Goal: Communication & Community: Answer question/provide support

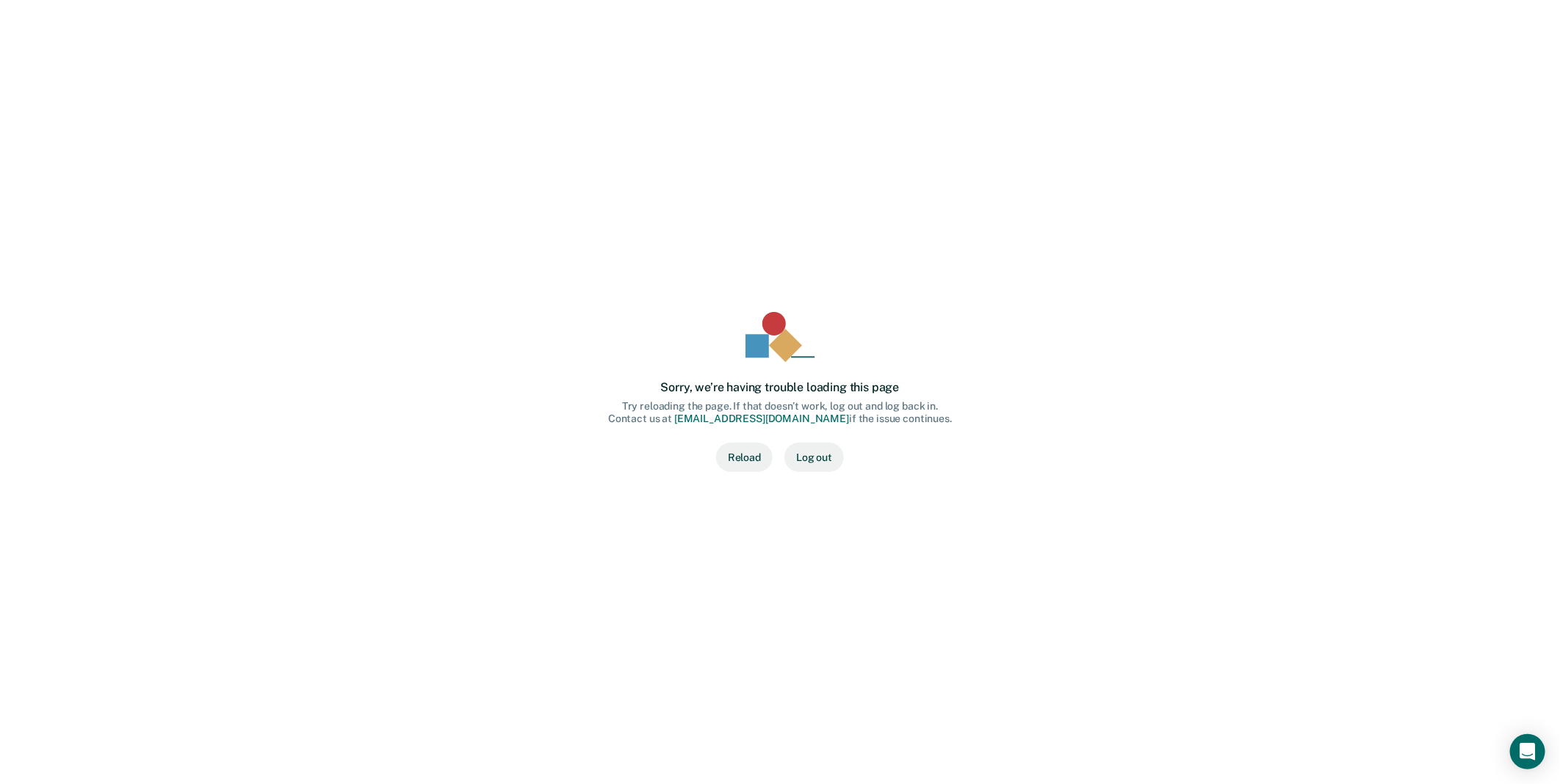
click at [817, 465] on button "Log out" at bounding box center [814, 458] width 59 height 29
click at [750, 462] on button "Reload" at bounding box center [744, 458] width 56 height 29
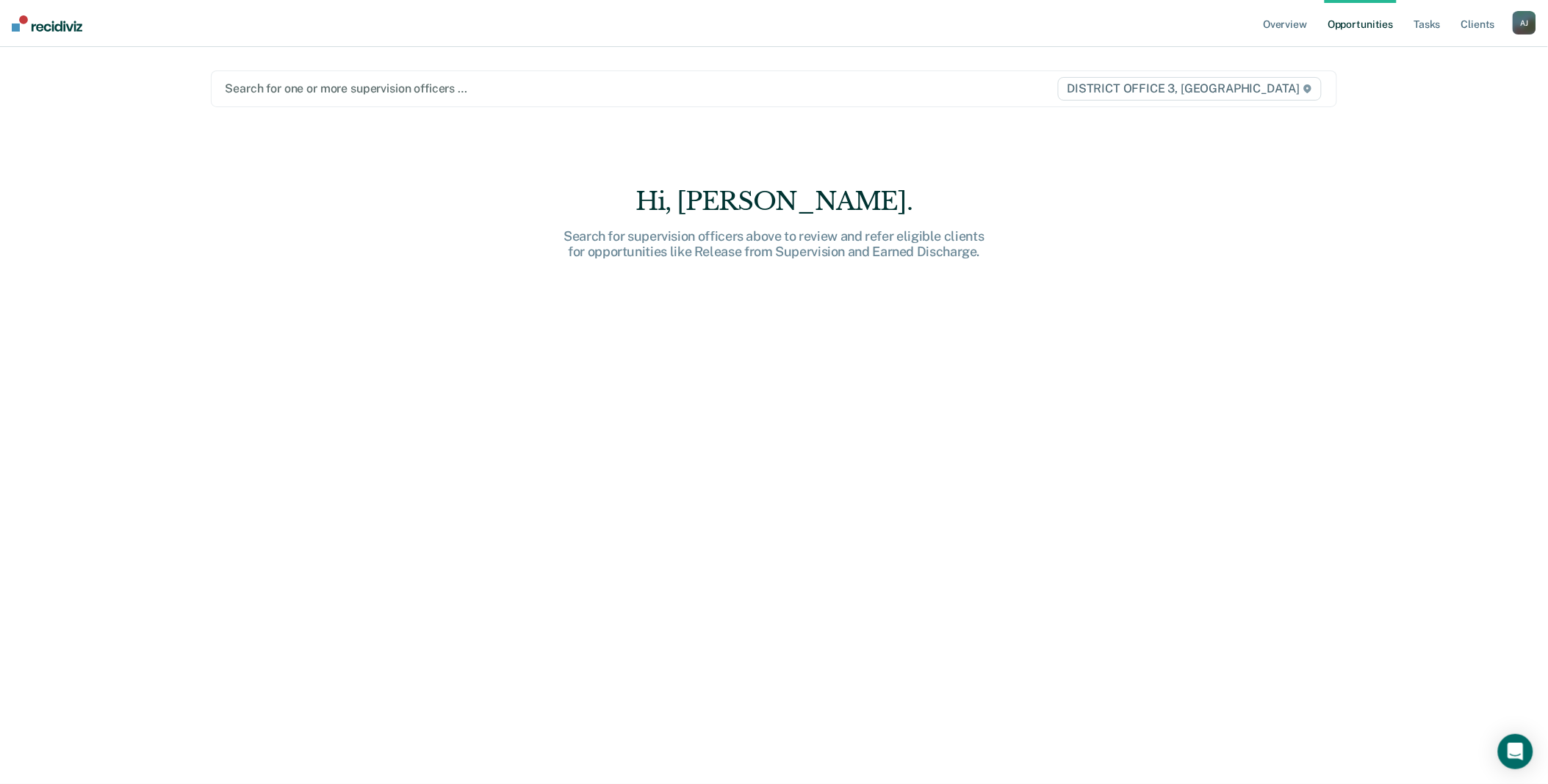
click at [1518, 21] on div "A J" at bounding box center [1524, 22] width 23 height 23
click at [1458, 91] on link "Go to Operations" at bounding box center [1465, 96] width 118 height 12
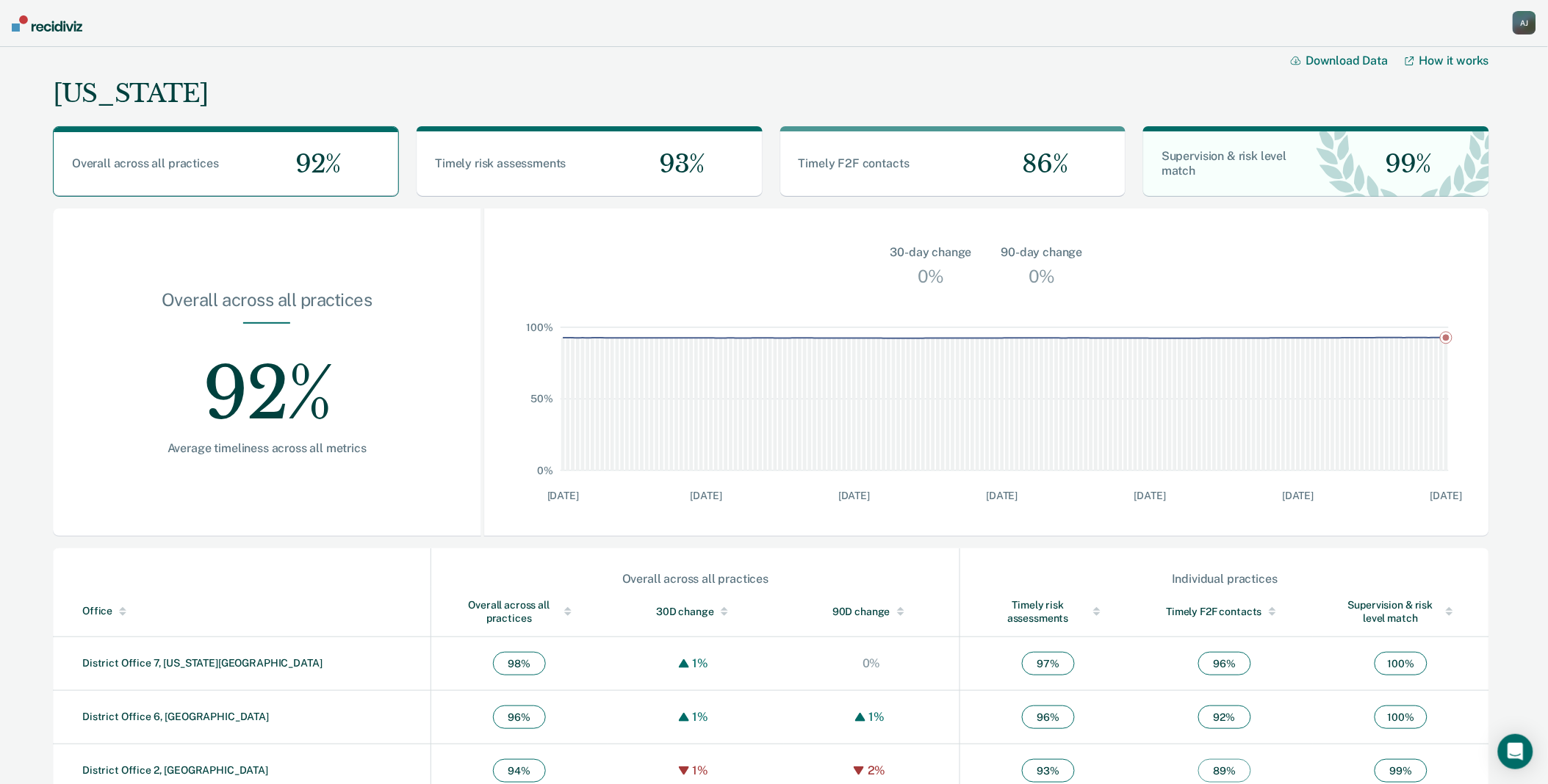
click at [1536, 22] on div "A J" at bounding box center [1524, 22] width 23 height 23
click at [1482, 98] on link "Go to Operations" at bounding box center [1465, 96] width 118 height 12
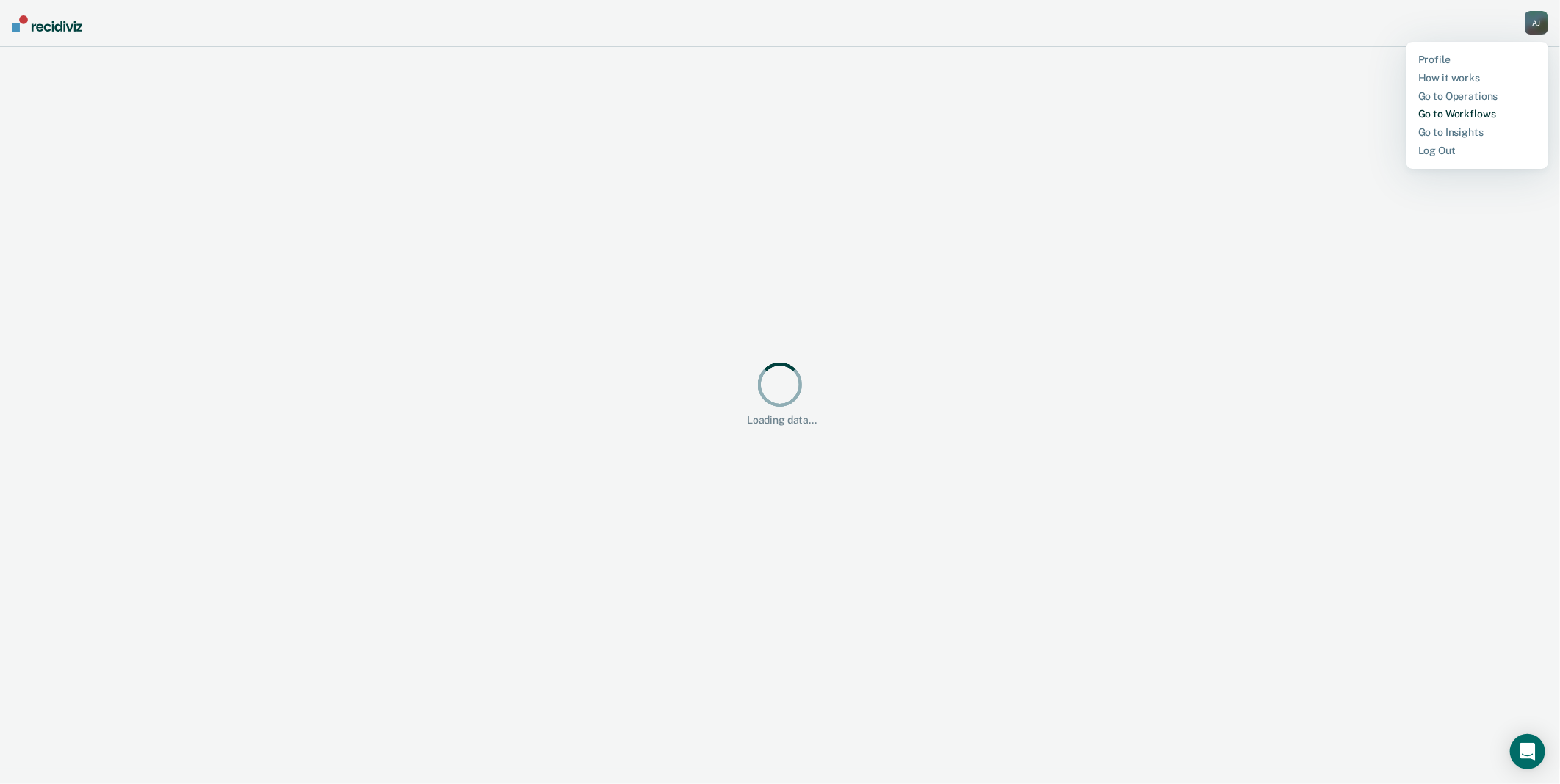
click at [1459, 113] on link "Go to Workflows" at bounding box center [1477, 114] width 118 height 12
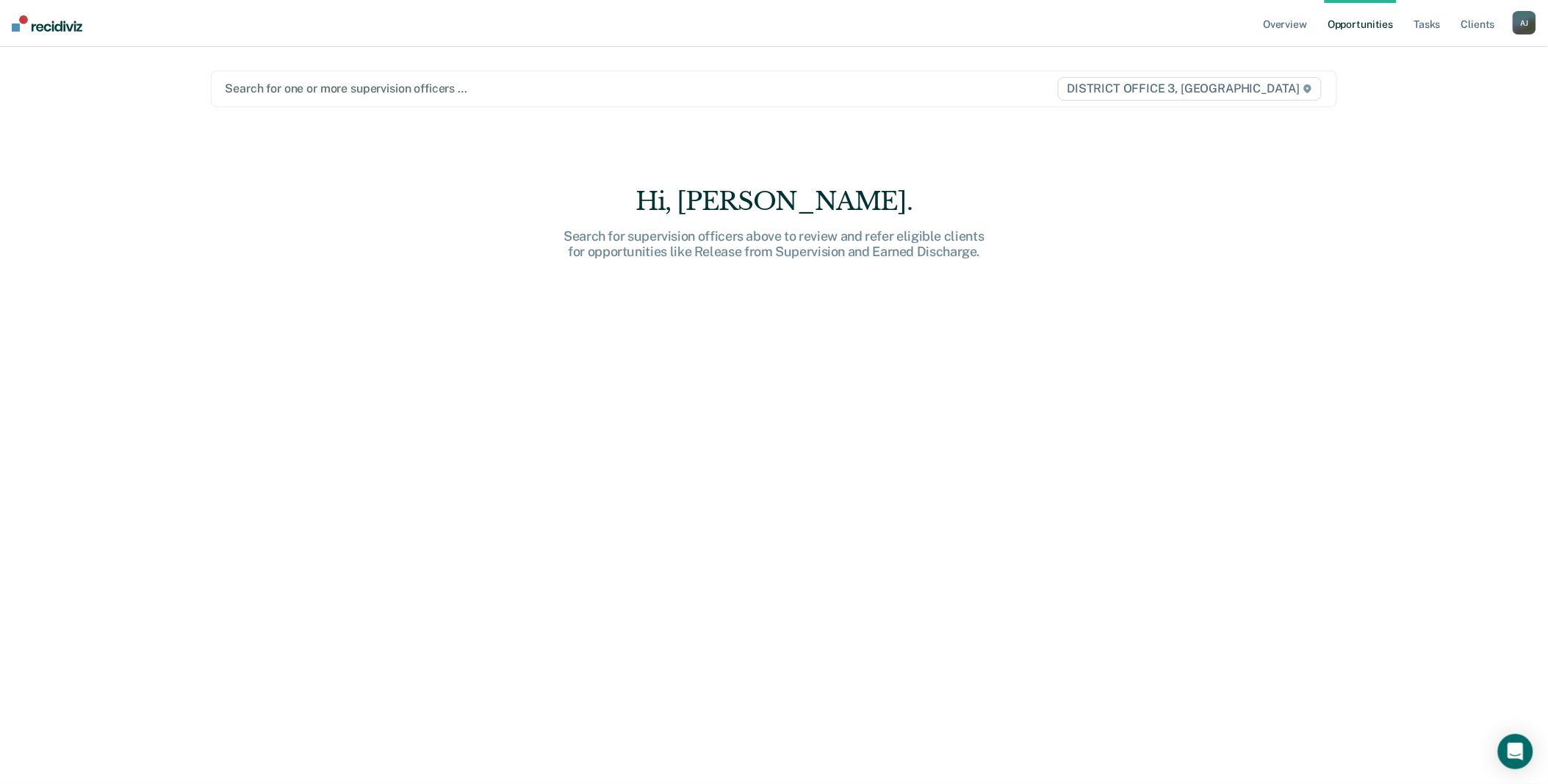
click at [1523, 19] on div "A J" at bounding box center [1524, 22] width 23 height 23
click at [1469, 81] on link "How it works" at bounding box center [1465, 78] width 118 height 12
click at [1448, 99] on link "Go to Operations" at bounding box center [1465, 96] width 118 height 12
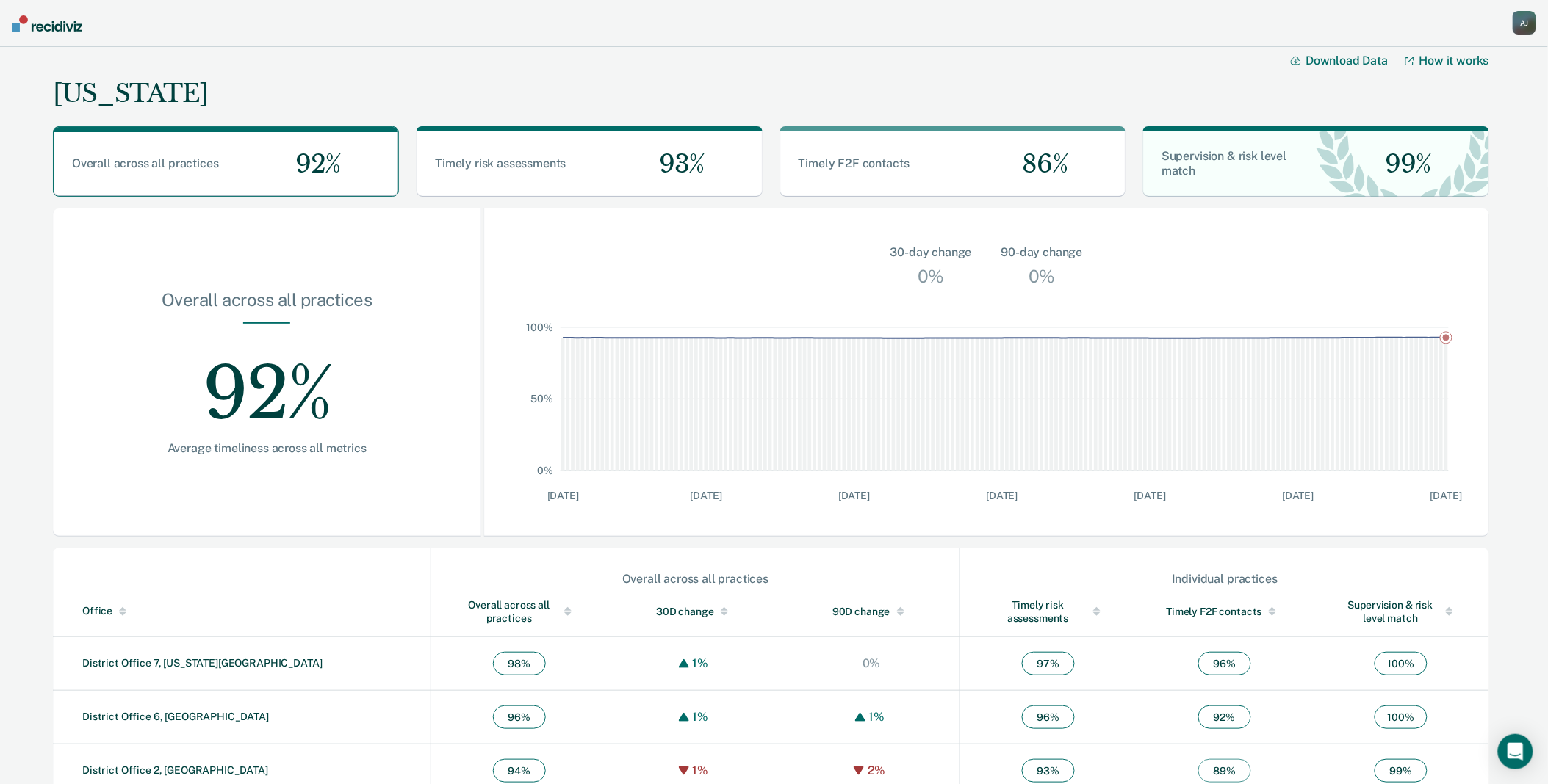
click at [1523, 29] on div "A J" at bounding box center [1524, 22] width 23 height 23
click at [1451, 128] on link "Go to Insights" at bounding box center [1465, 133] width 118 height 12
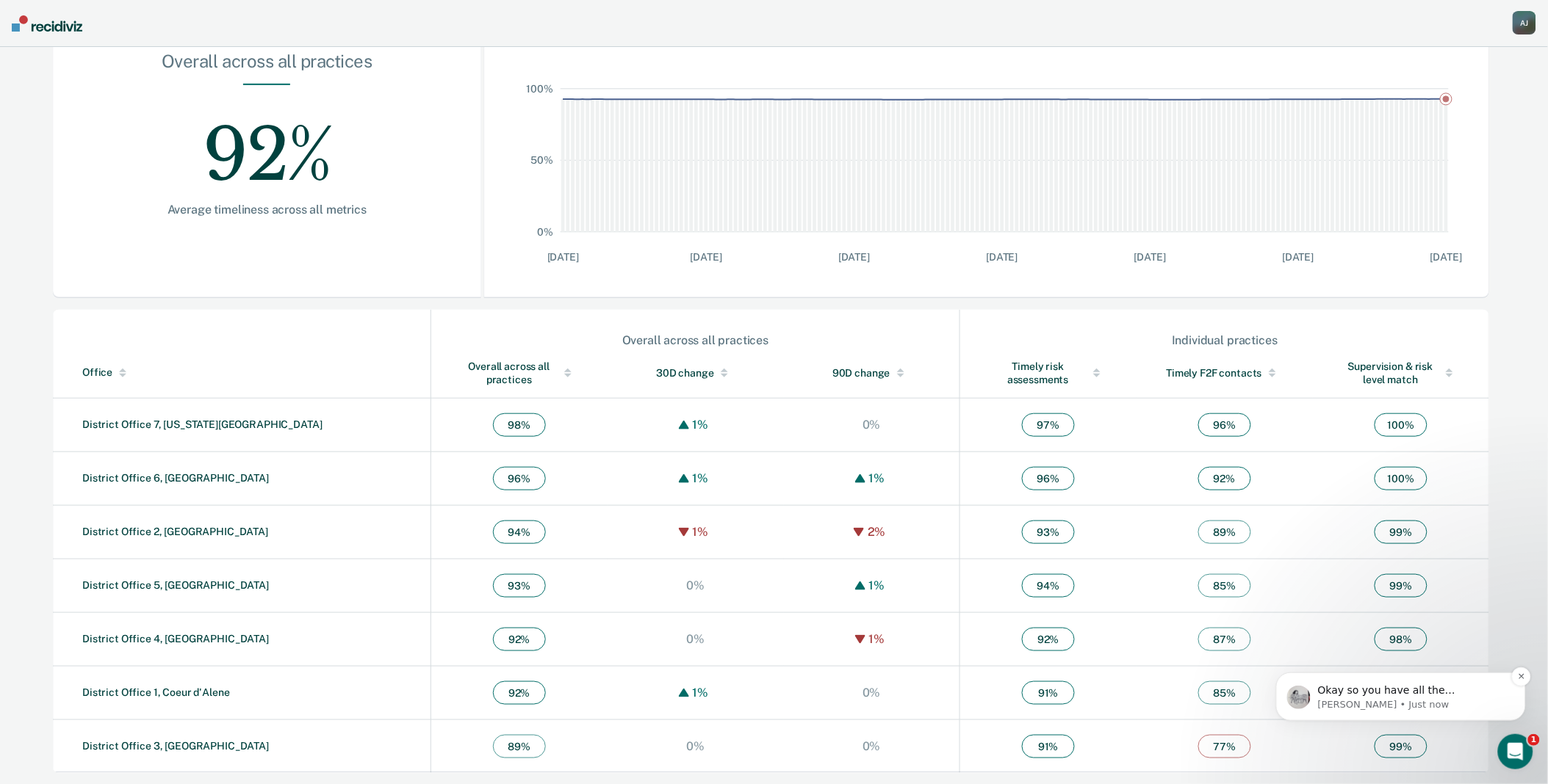
click at [1424, 703] on p "Kim • Just now" at bounding box center [1411, 704] width 189 height 13
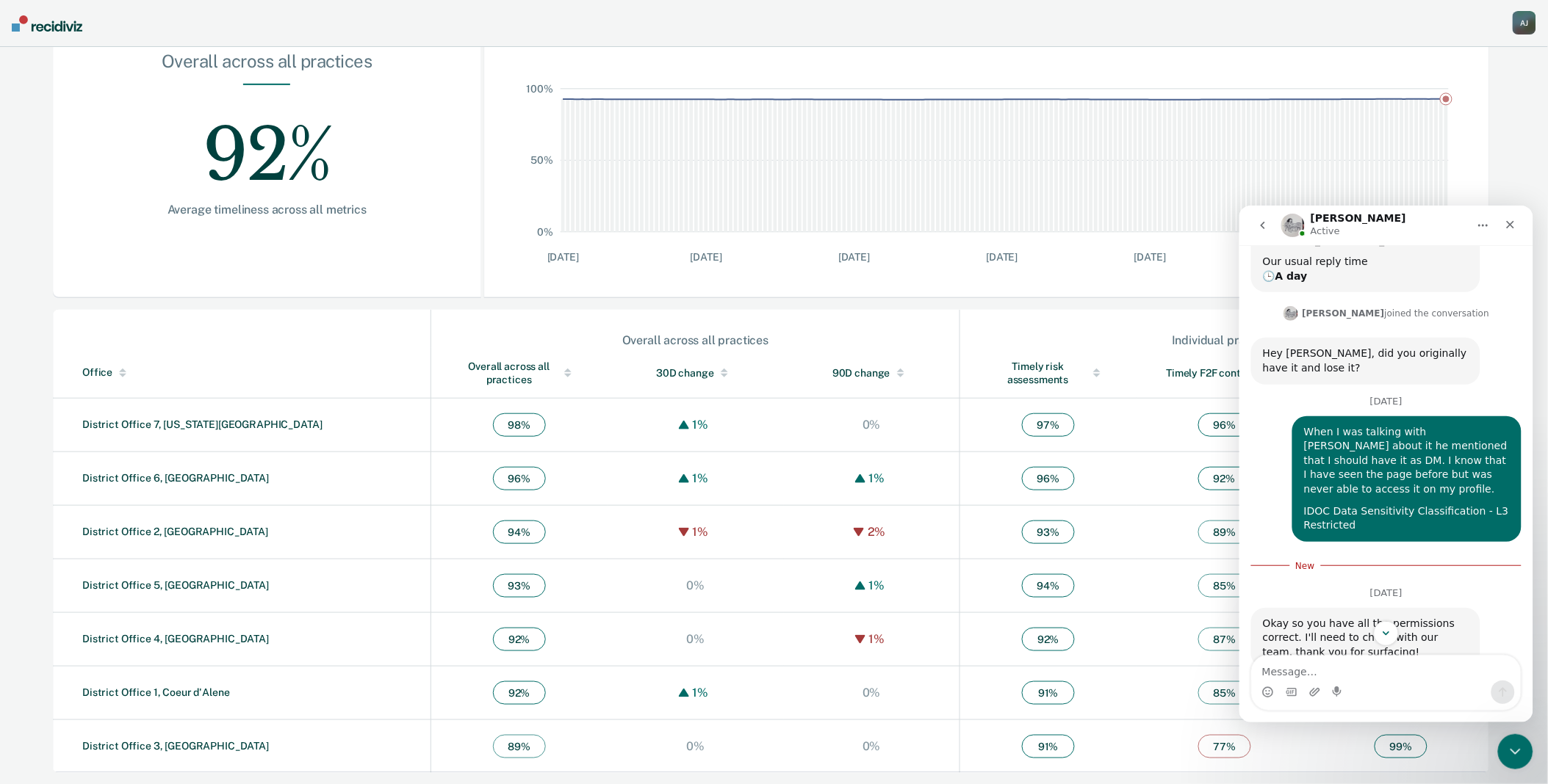
scroll to position [201, 0]
click at [1507, 162] on div "Idaho Download Data How it works Overall across all practices 92% Timely risk a…" at bounding box center [774, 296] width 1548 height 976
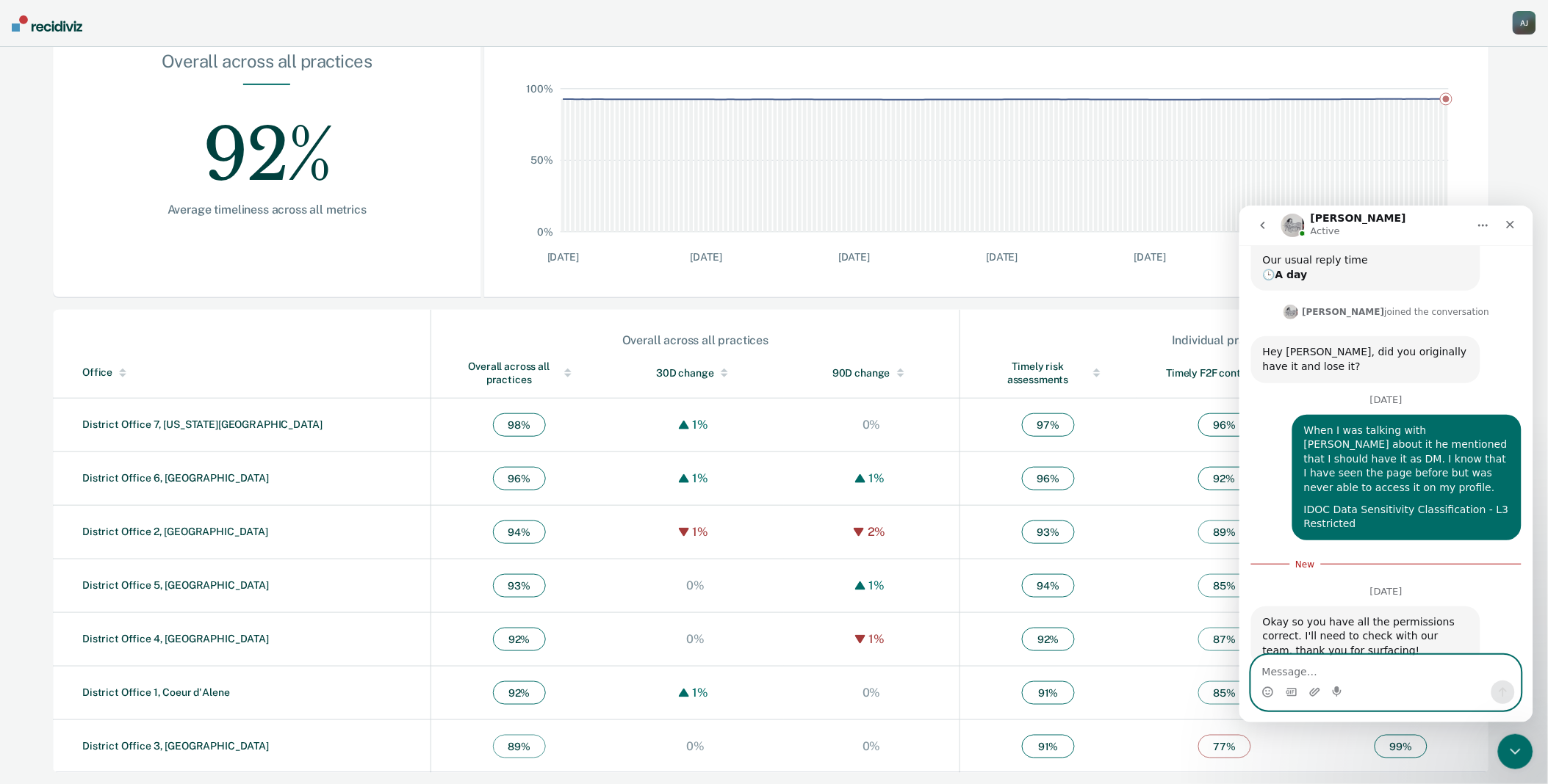
click at [1426, 678] on textarea "Message…" at bounding box center [1385, 667] width 269 height 25
type textarea "Thank you!"
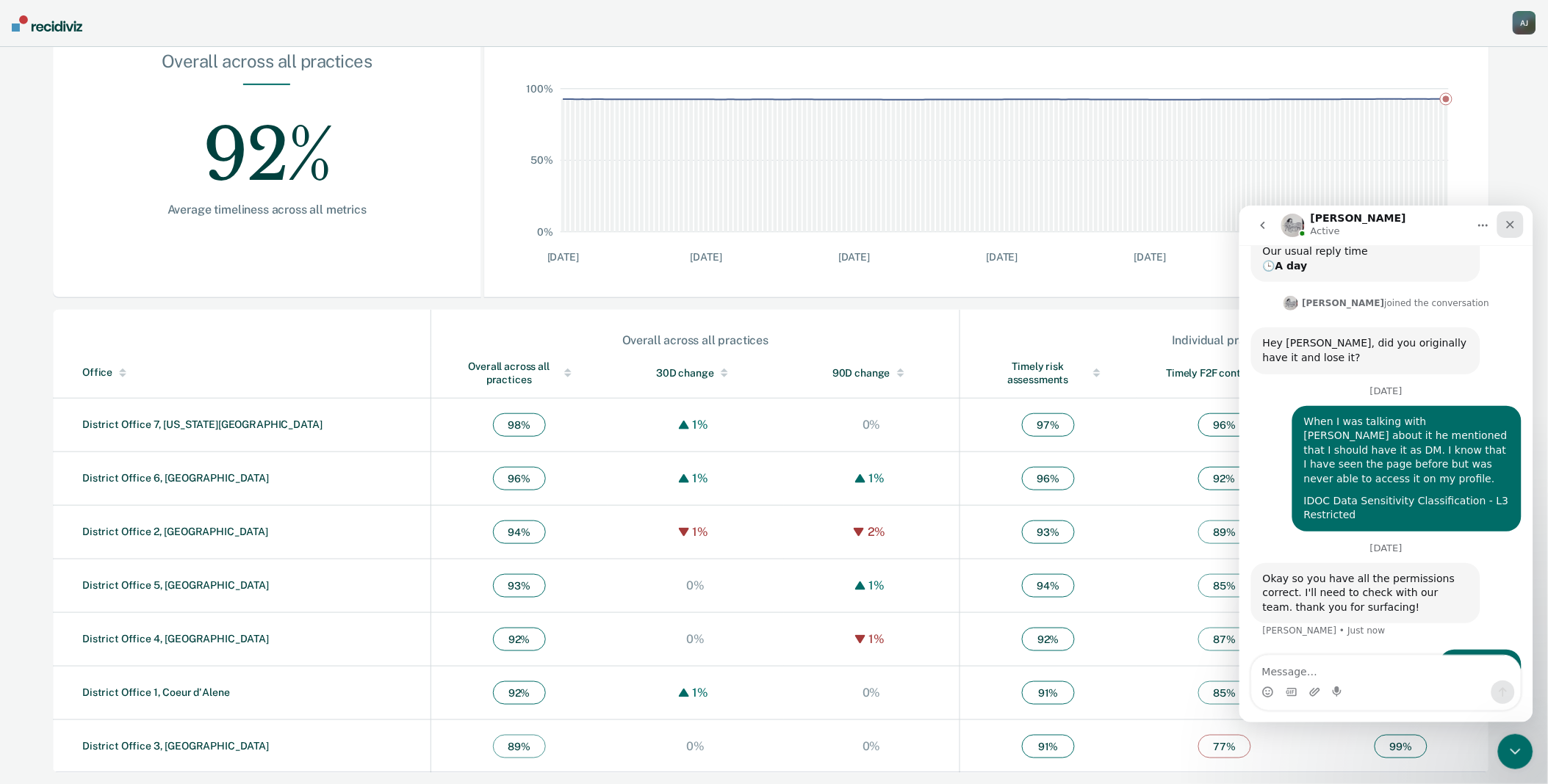
click at [1512, 221] on icon "Close" at bounding box center [1509, 224] width 12 height 12
